Goal: Transaction & Acquisition: Purchase product/service

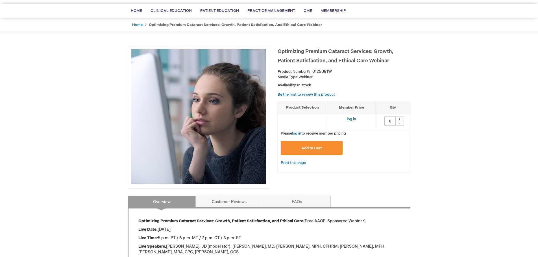
scroll to position [56, 0]
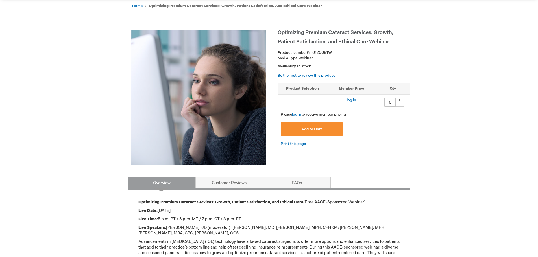
click at [349, 100] on link "log in" at bounding box center [351, 100] width 9 height 5
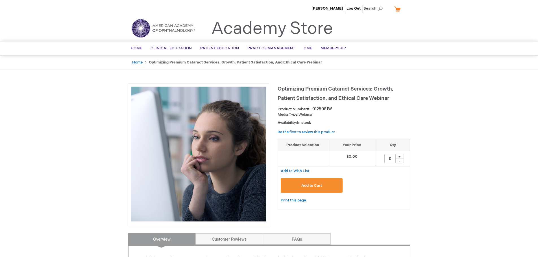
click at [399, 157] on div "+" at bounding box center [399, 156] width 8 height 5
type input "1"
click at [316, 184] on span "Add to Cart" at bounding box center [311, 186] width 21 height 5
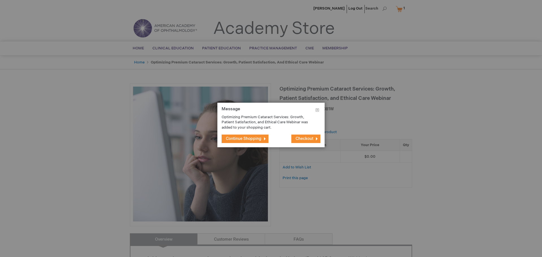
click at [308, 138] on span "Checkout" at bounding box center [305, 138] width 18 height 5
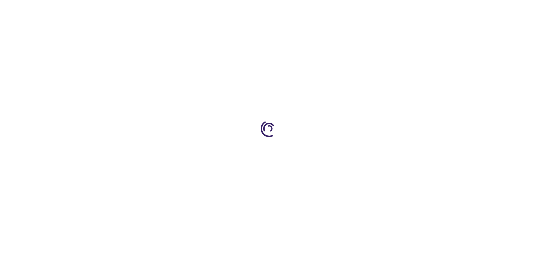
select select "US"
select select "15"
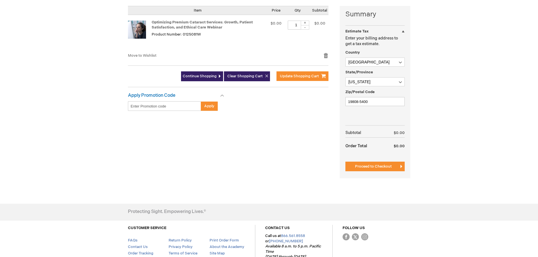
scroll to position [141, 0]
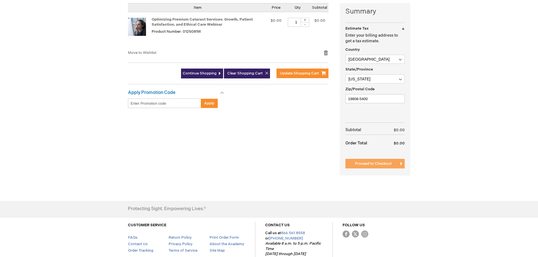
click at [371, 164] on span "Proceed to Checkout" at bounding box center [373, 164] width 37 height 5
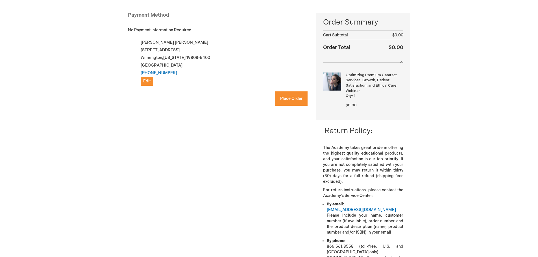
checkbox input "true"
click at [290, 99] on span "Place Order" at bounding box center [291, 98] width 23 height 5
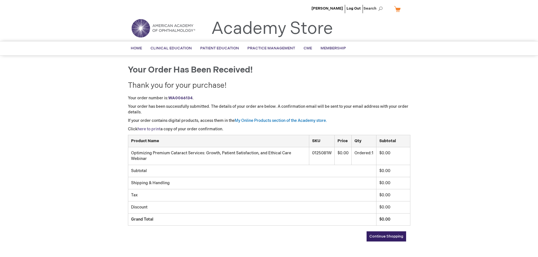
click at [153, 129] on link "here to print" at bounding box center [149, 129] width 23 height 5
